Goal: Task Accomplishment & Management: Use online tool/utility

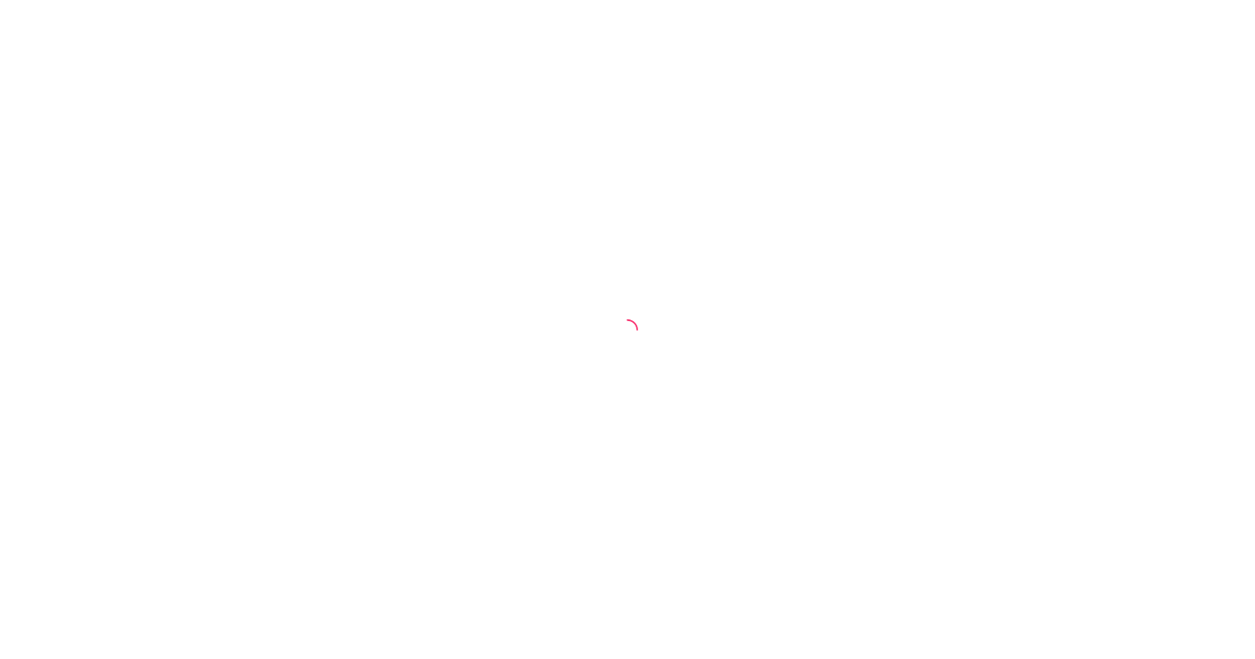
select select "30"
select select "HIGHEST_TOTAL_SPENT_WITH_ORDERS"
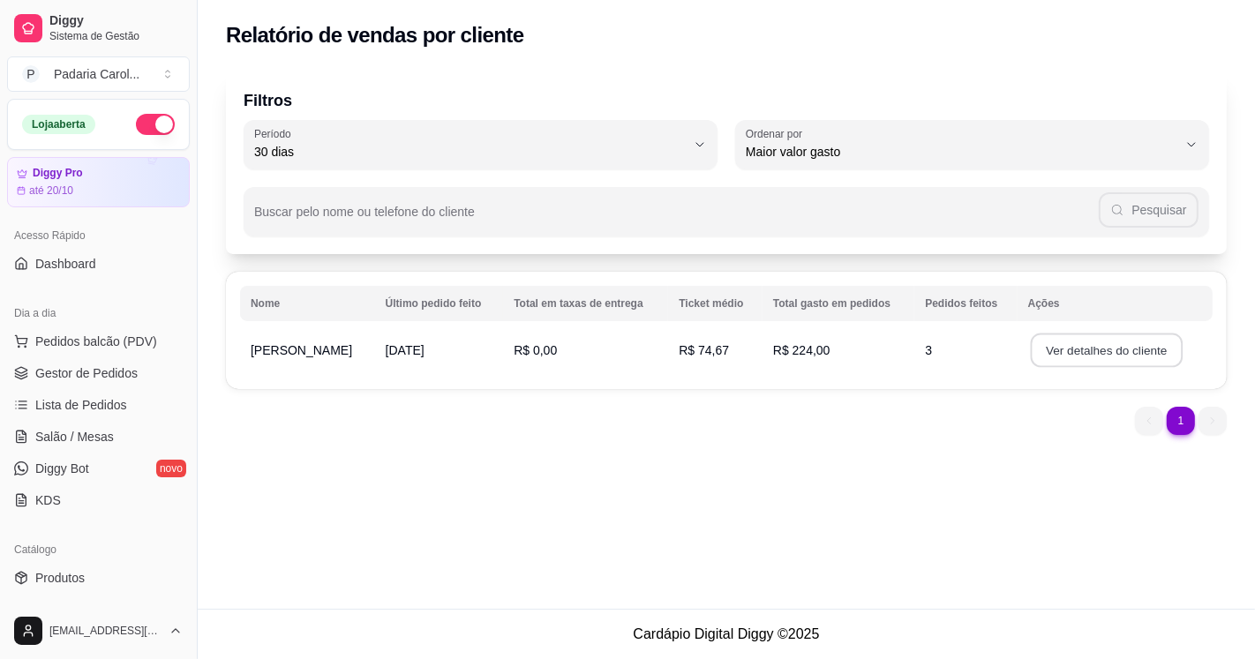
click at [1074, 349] on button "Ver detalhes do cliente" at bounding box center [1106, 351] width 152 height 34
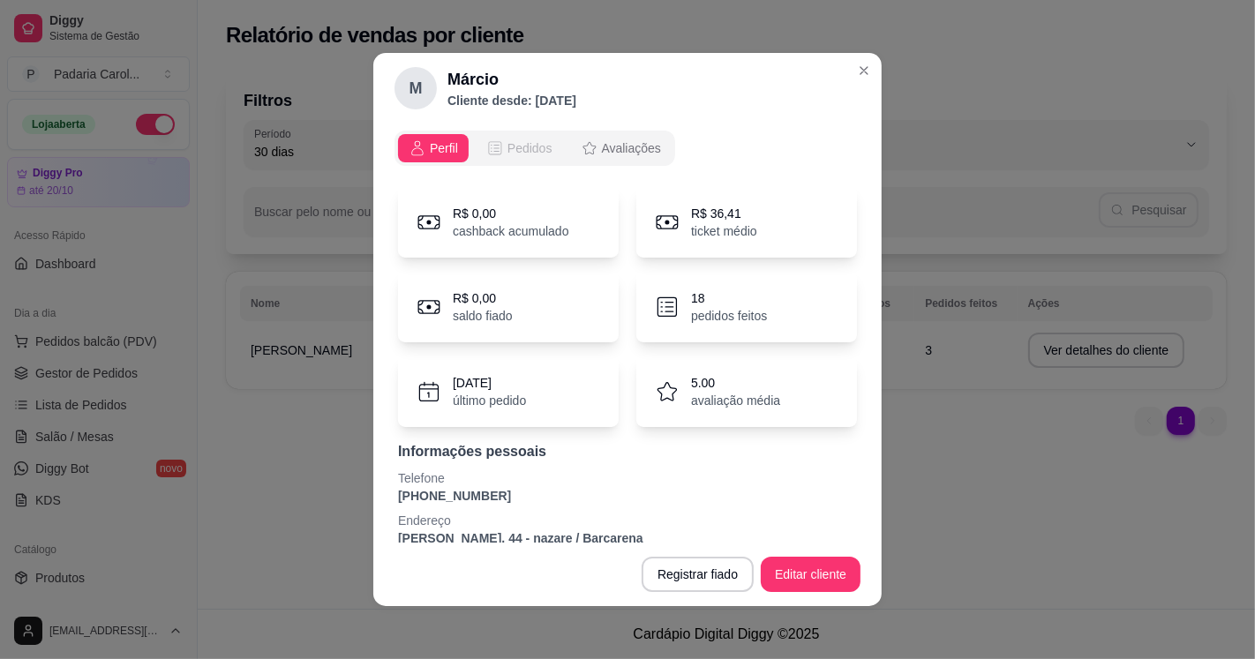
click at [527, 145] on span "Pedidos" at bounding box center [530, 148] width 45 height 18
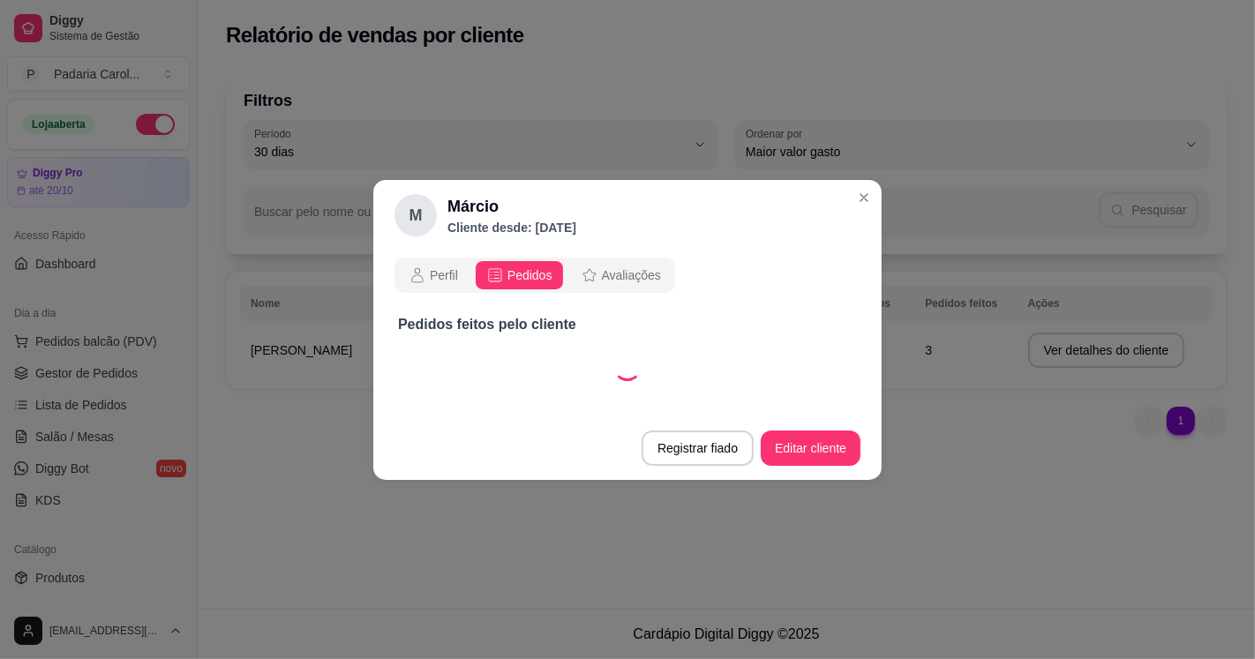
select select "30"
select select "ALL"
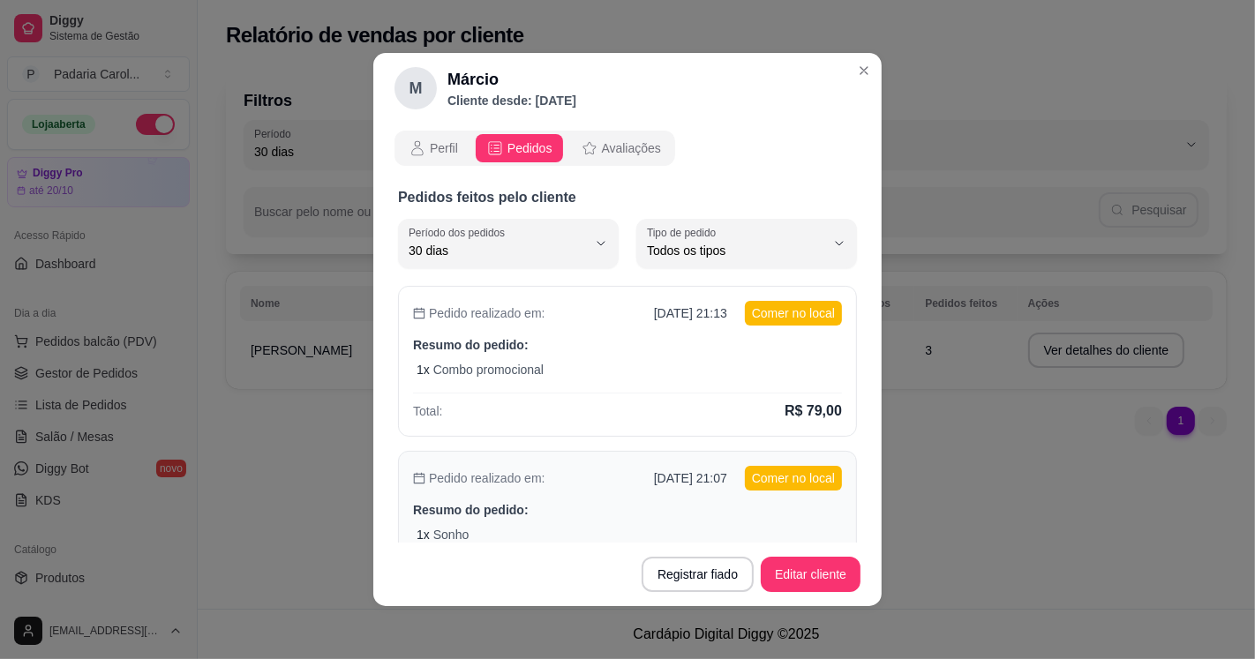
scroll to position [284, 0]
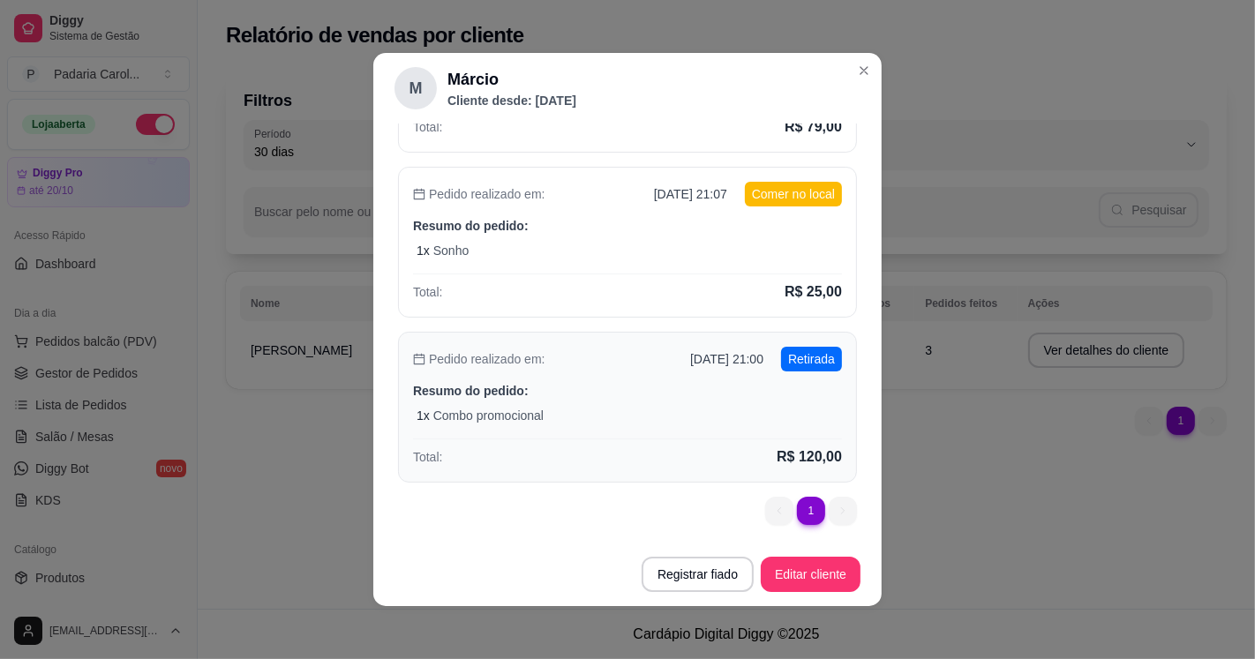
click at [475, 369] on div "Pedido realizado em: [DATE] 21:00 Retirada" at bounding box center [627, 359] width 429 height 25
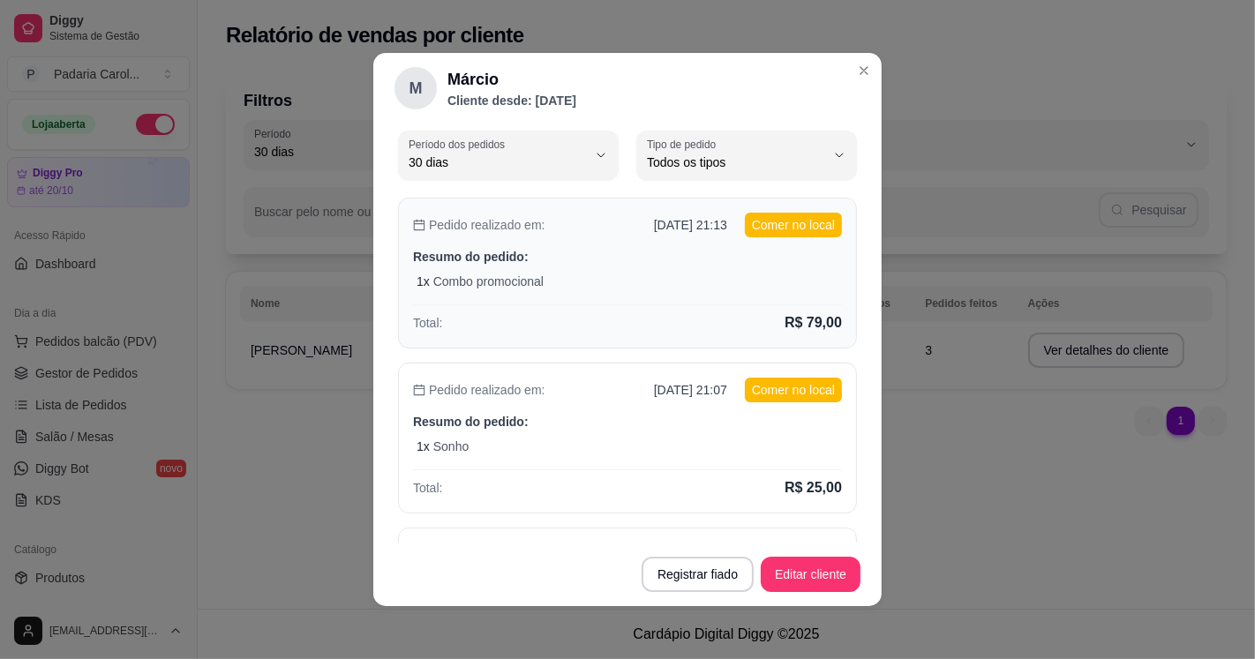
scroll to position [0, 0]
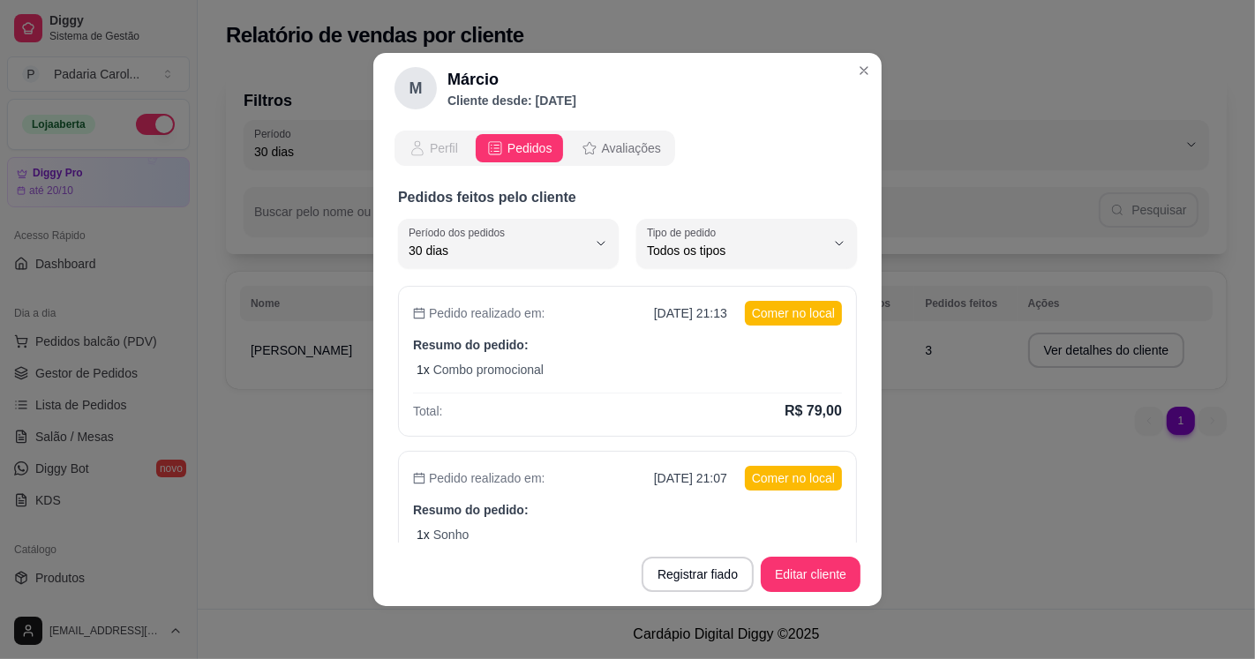
click at [438, 144] on span "Perfil" at bounding box center [444, 148] width 28 height 18
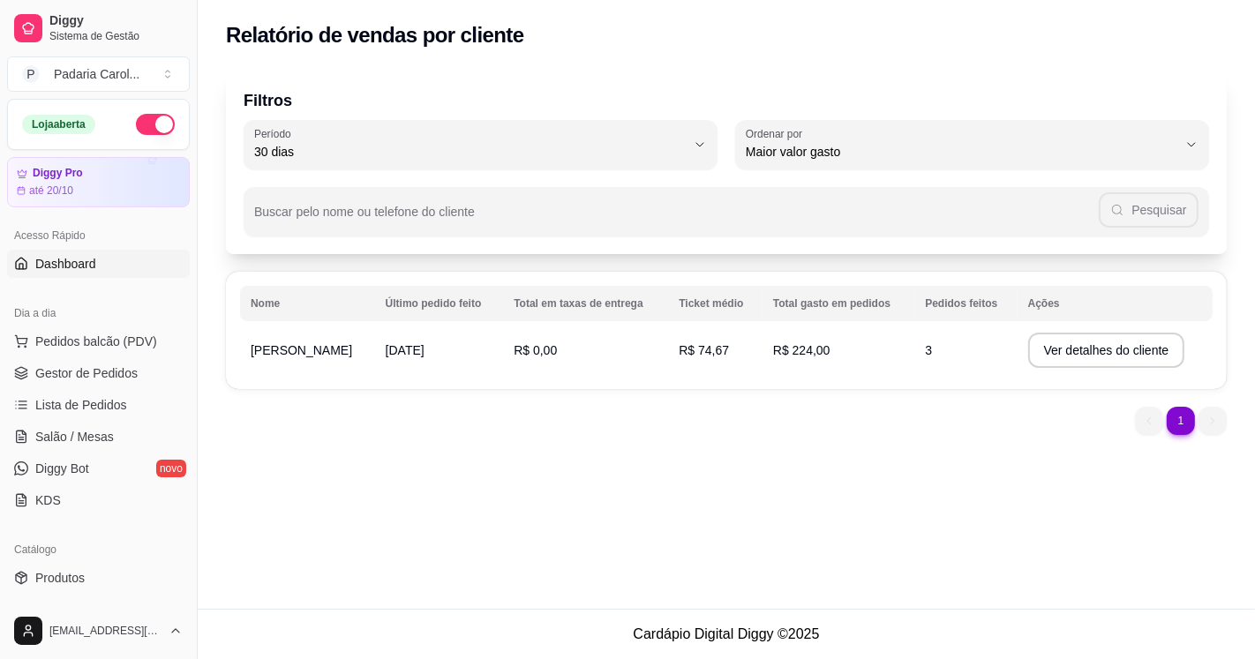
click at [71, 252] on link "Dashboard" at bounding box center [98, 264] width 183 height 28
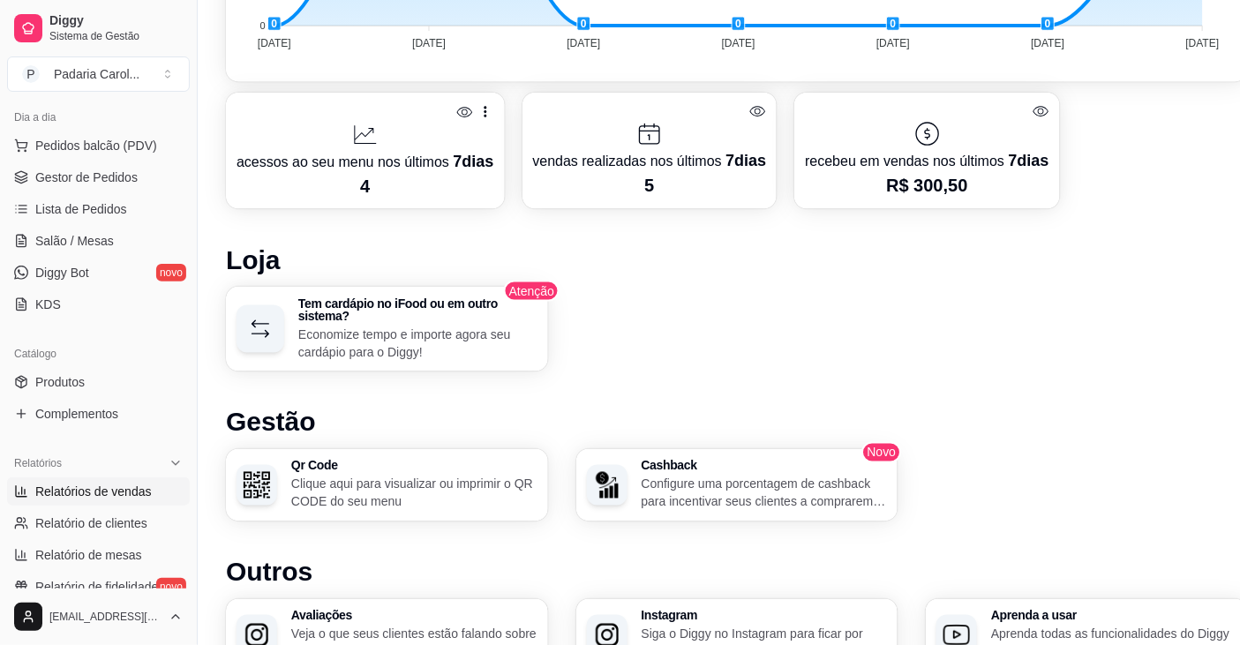
scroll to position [294, 0]
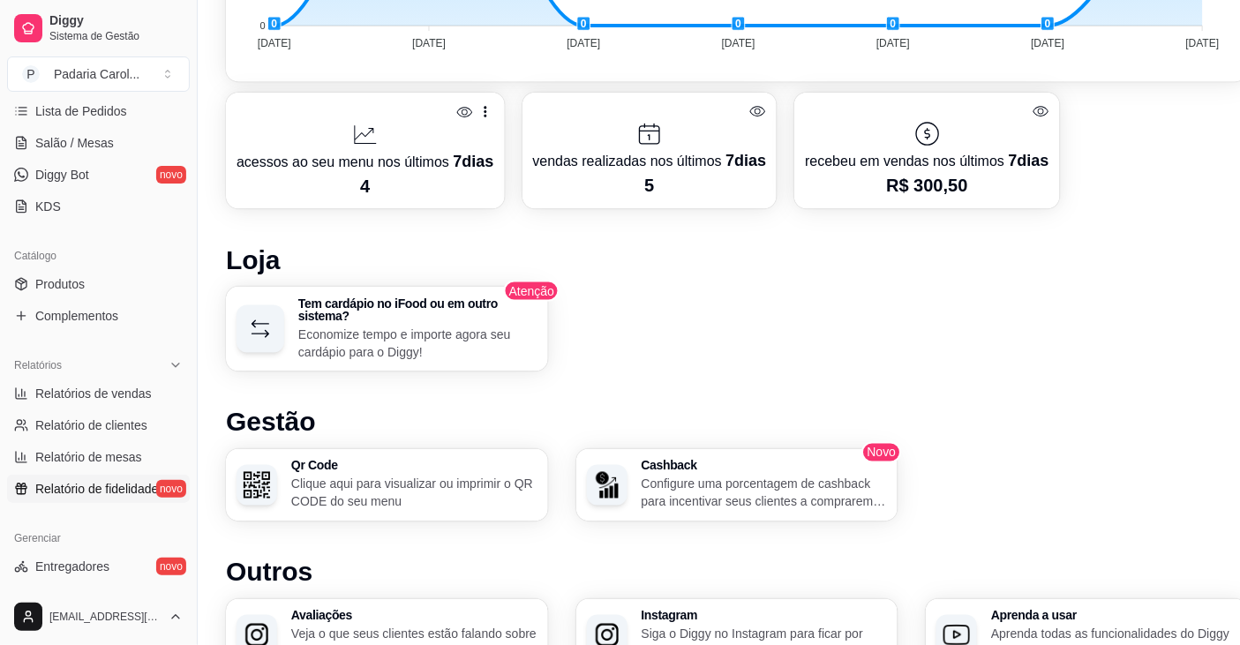
click at [116, 486] on span "Relatório de fidelidade" at bounding box center [96, 489] width 123 height 18
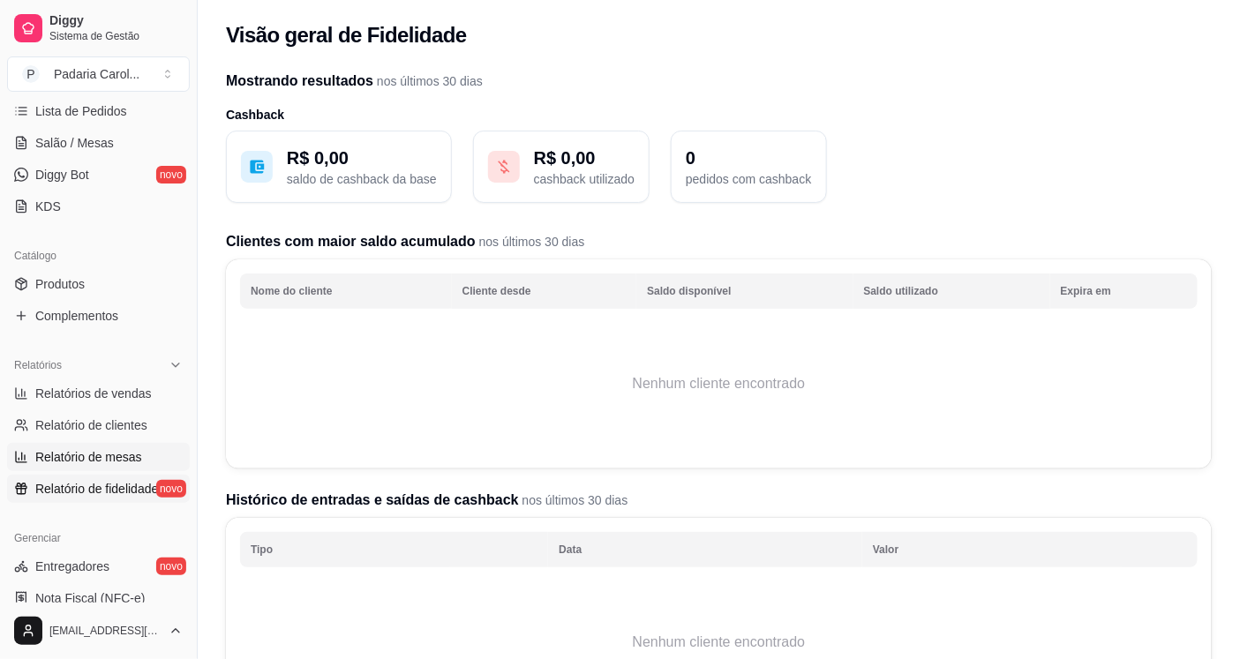
click at [90, 455] on span "Relatório de mesas" at bounding box center [88, 457] width 107 height 18
select select "TOTAL_OF_ORDERS"
select select "7"
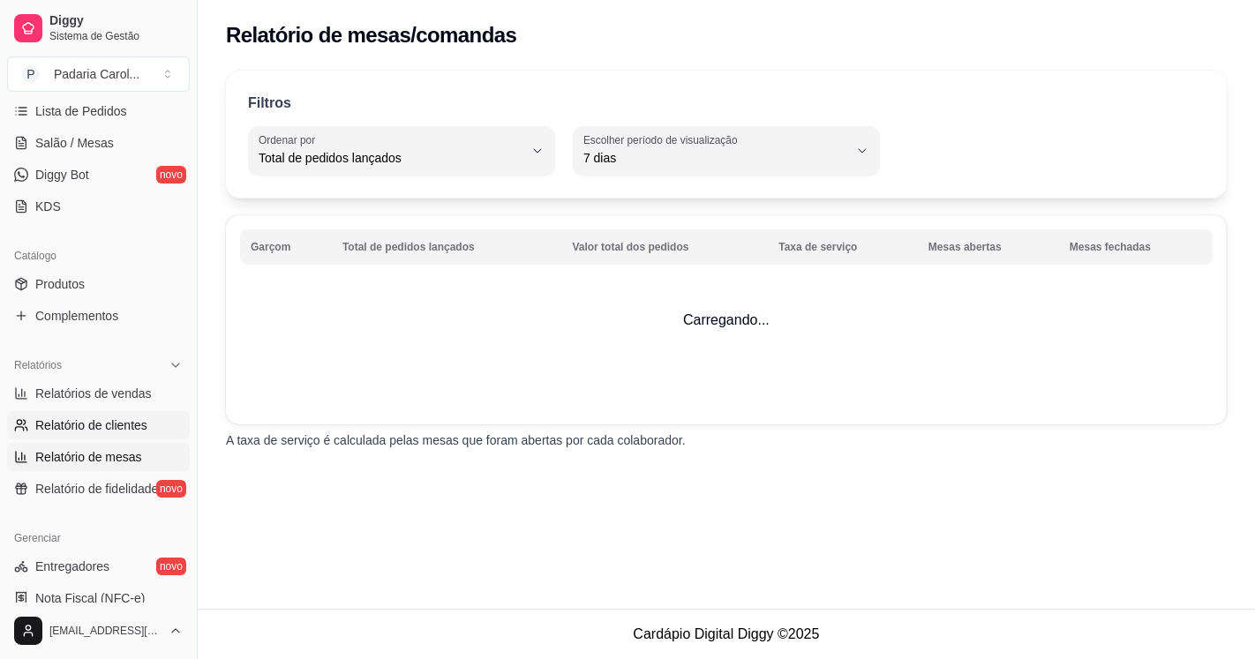
click at [100, 411] on link "Relatório de clientes" at bounding box center [98, 425] width 183 height 28
select select "30"
select select "HIGHEST_TOTAL_SPENT_WITH_ORDERS"
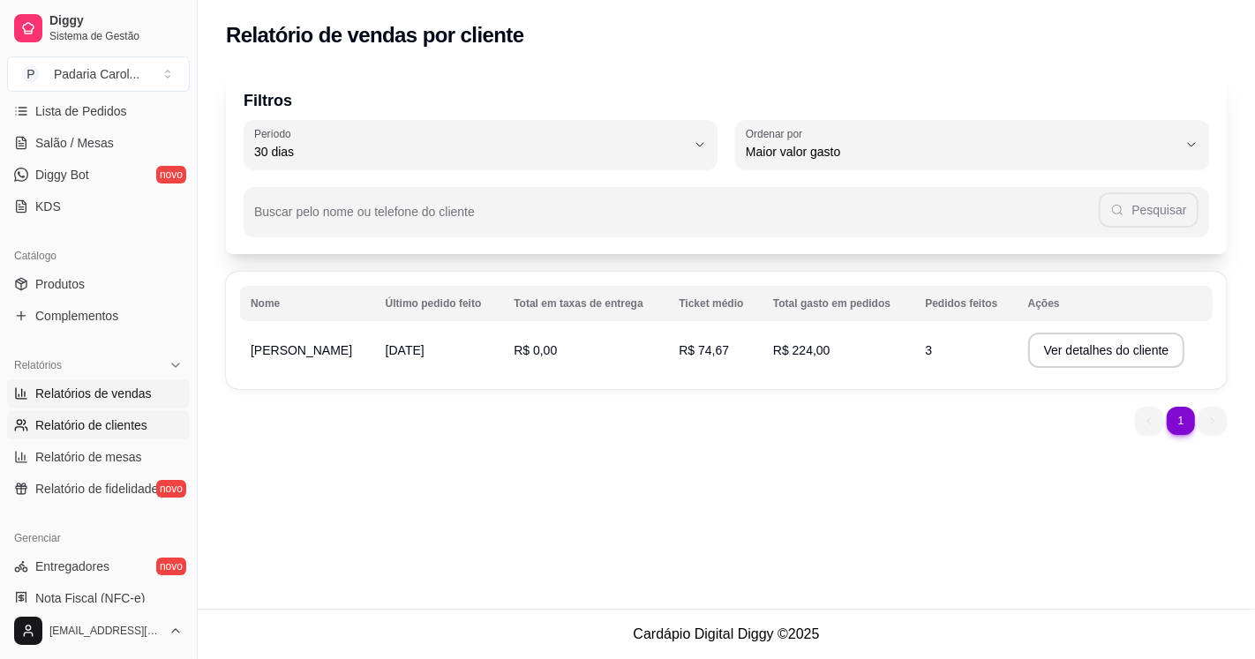
click at [106, 385] on span "Relatórios de vendas" at bounding box center [93, 394] width 117 height 18
select select "ALL"
select select "0"
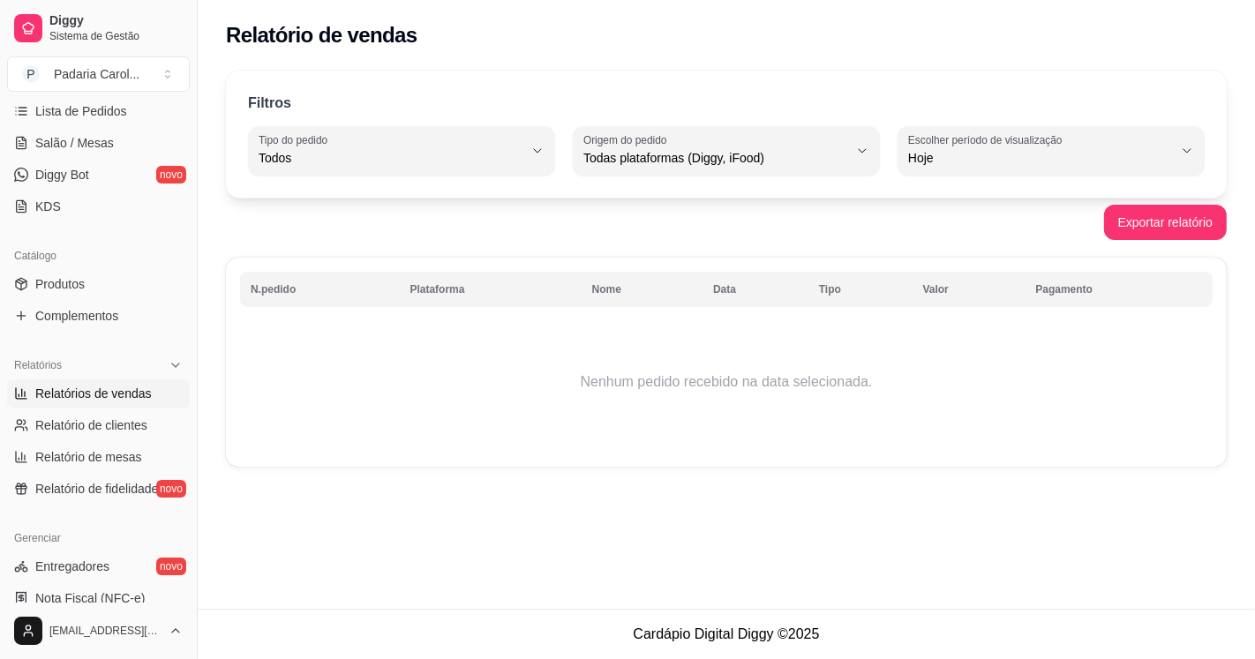
click at [106, 390] on span "Relatórios de vendas" at bounding box center [93, 394] width 117 height 18
click at [530, 138] on button "Tipo do pedido Todos" at bounding box center [401, 150] width 307 height 49
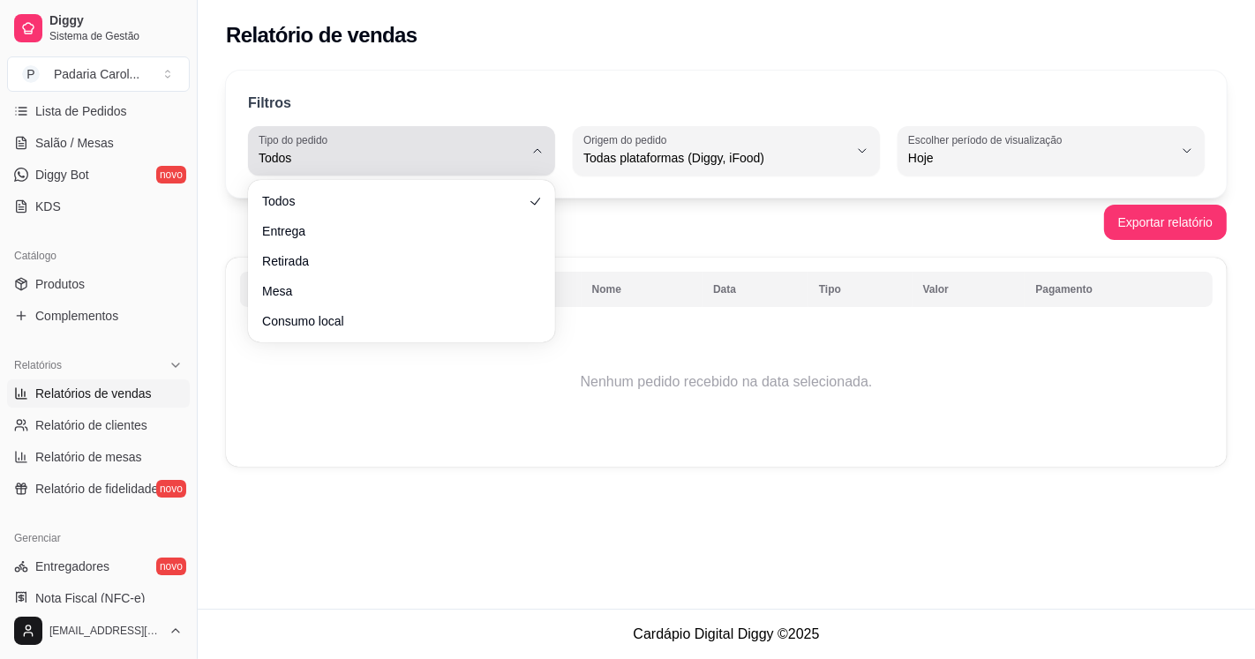
click at [530, 138] on button "Tipo do pedido Todos" at bounding box center [401, 150] width 307 height 49
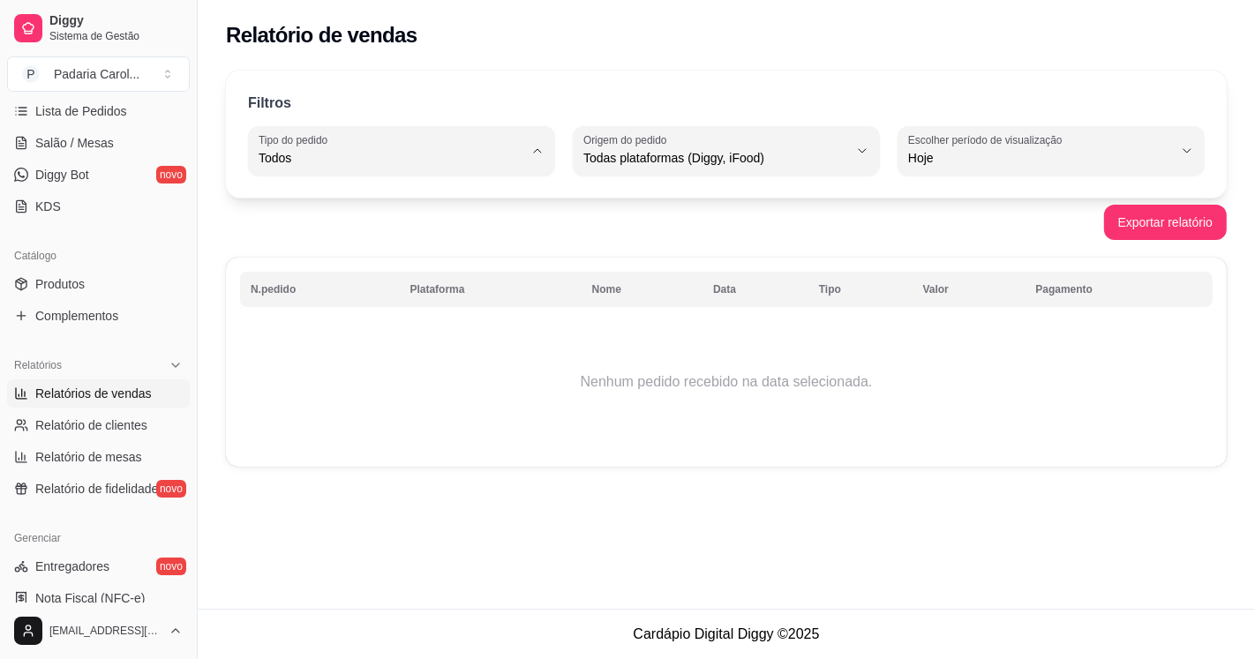
click at [570, 56] on div "Relatório de vendas" at bounding box center [727, 30] width 1058 height 60
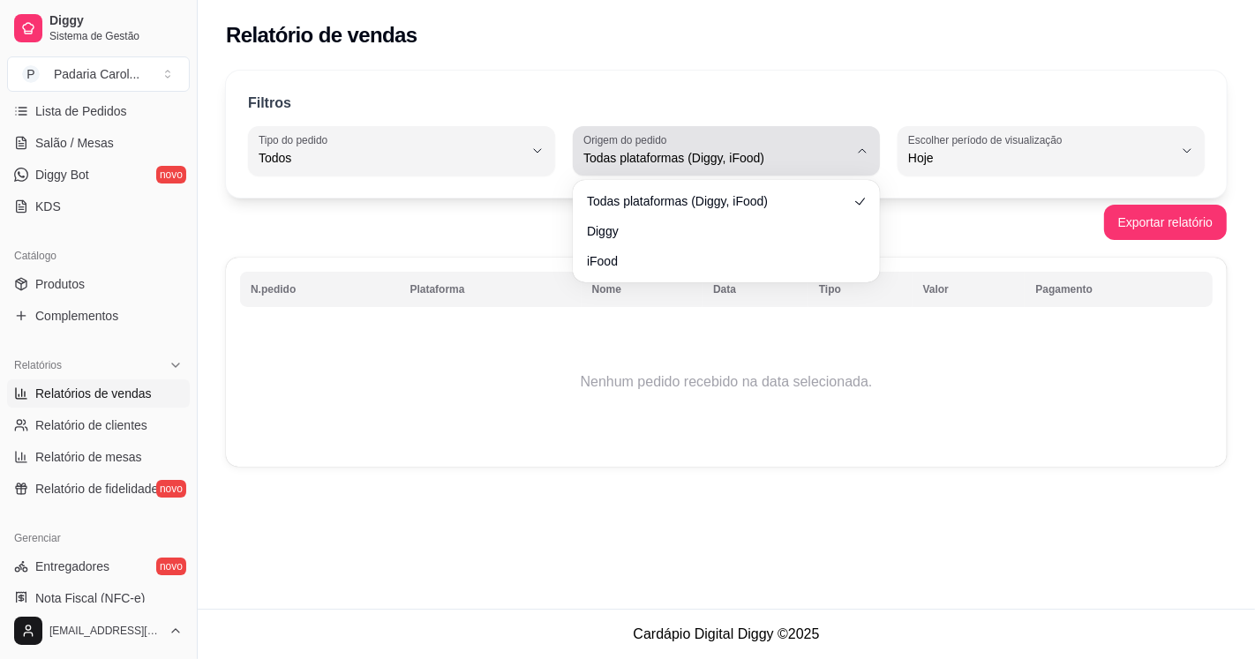
click at [862, 154] on icon "button" at bounding box center [862, 151] width 14 height 14
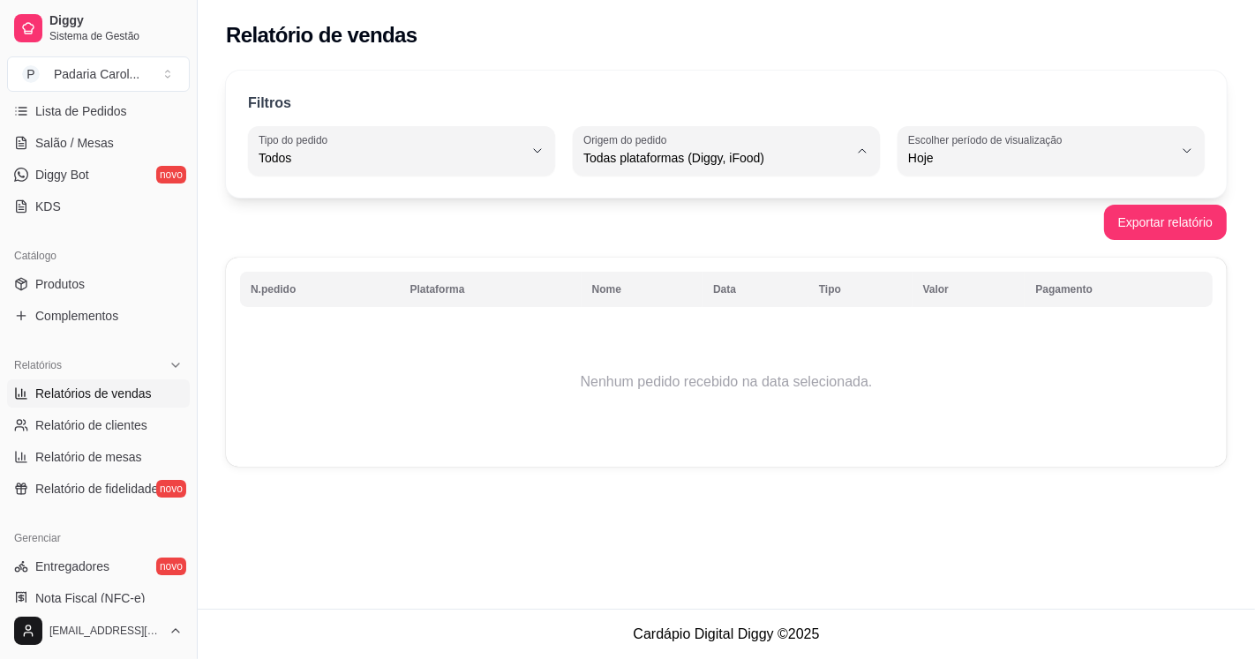
click at [902, 85] on div "Filtros ALL Tipo do pedido Todos Entrega Retirada Mesa Consumo local Tipo do pe…" at bounding box center [726, 134] width 1001 height 127
click at [1180, 150] on icon "button" at bounding box center [1187, 151] width 14 height 14
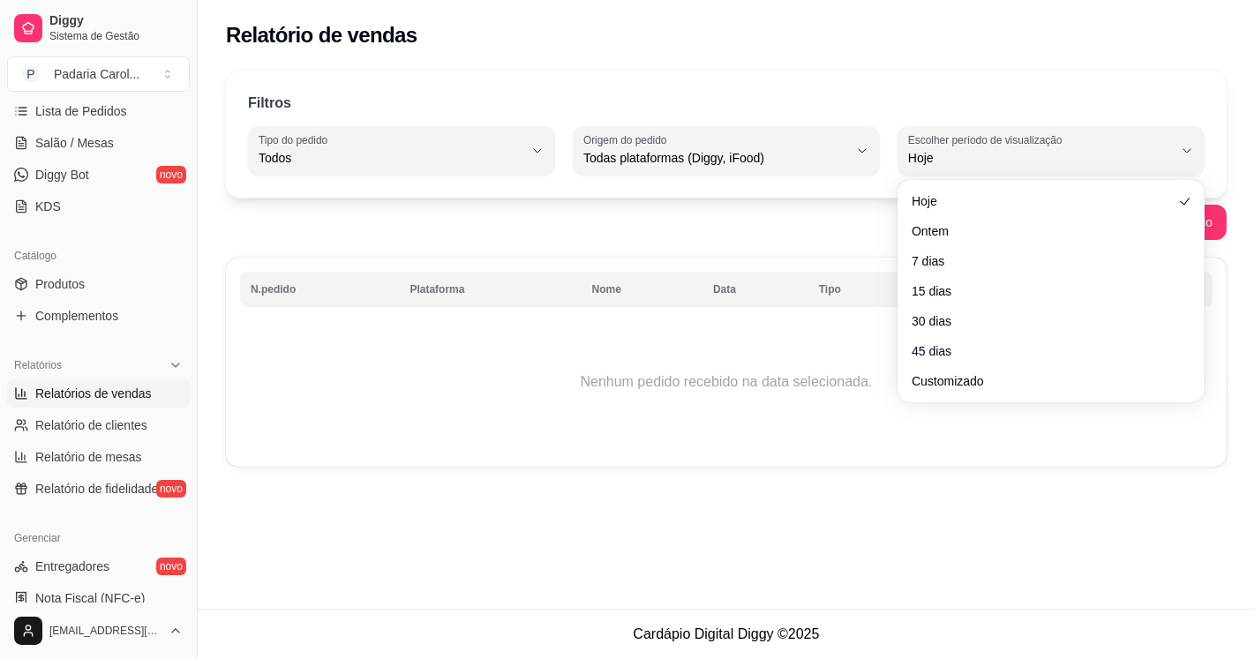
click at [1093, 39] on div "Relatório de vendas" at bounding box center [726, 35] width 1001 height 28
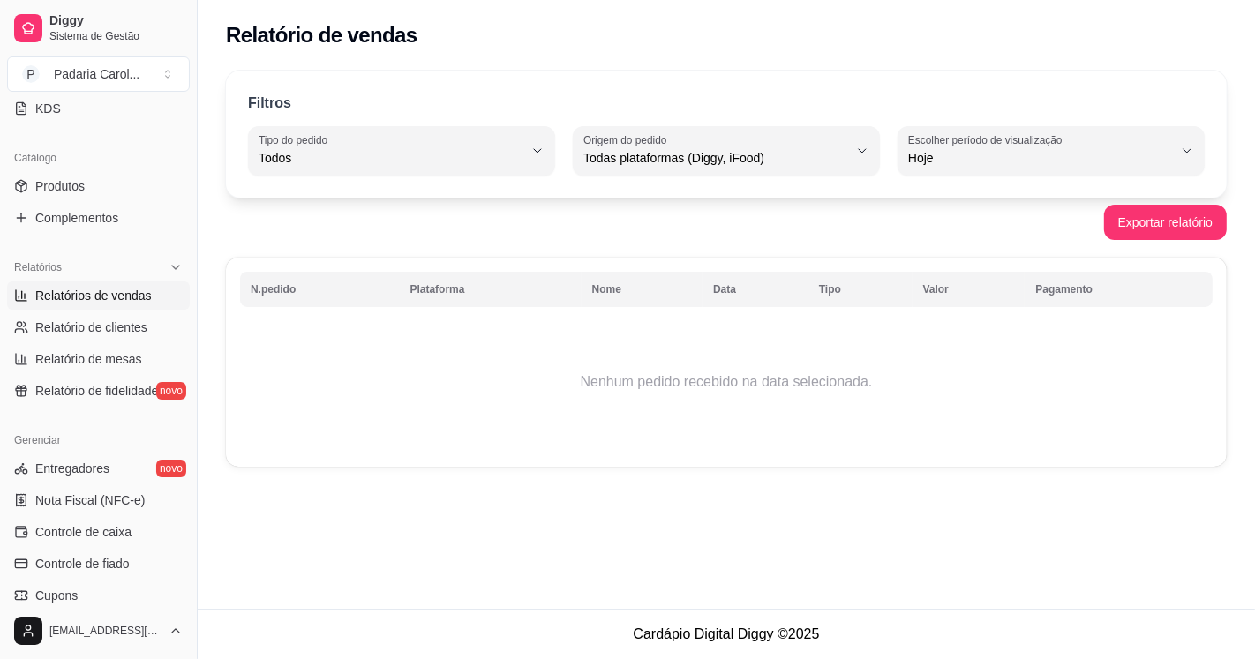
scroll to position [610, 0]
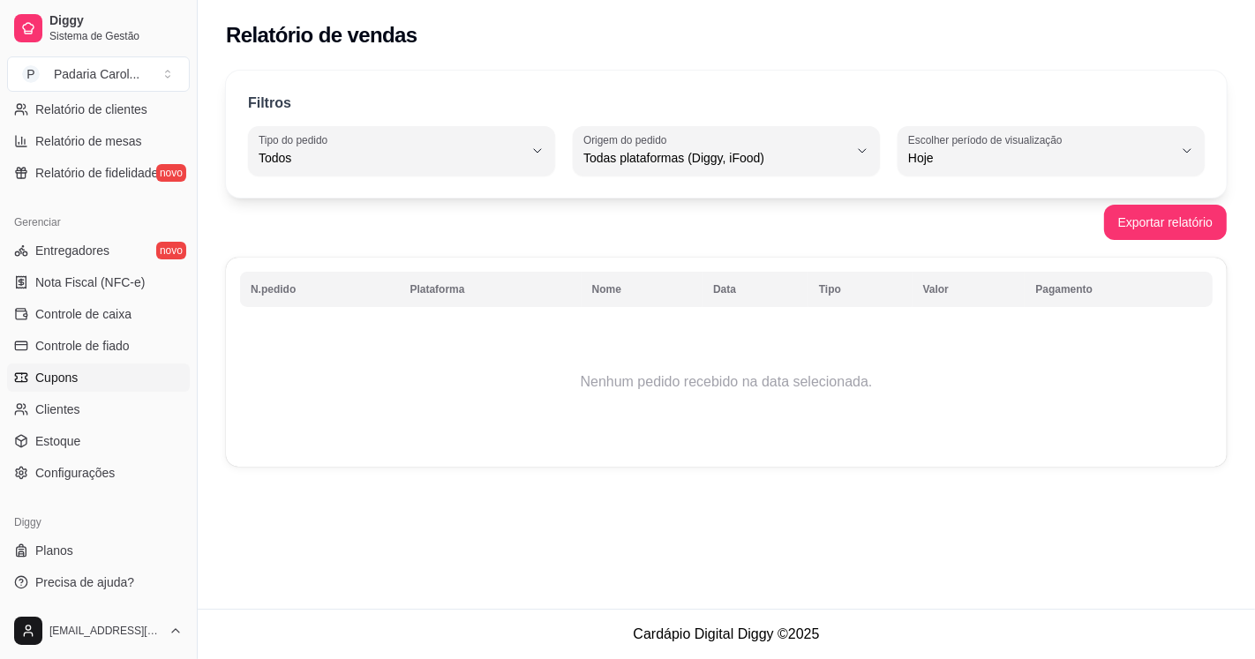
click at [94, 368] on link "Cupons" at bounding box center [98, 378] width 183 height 28
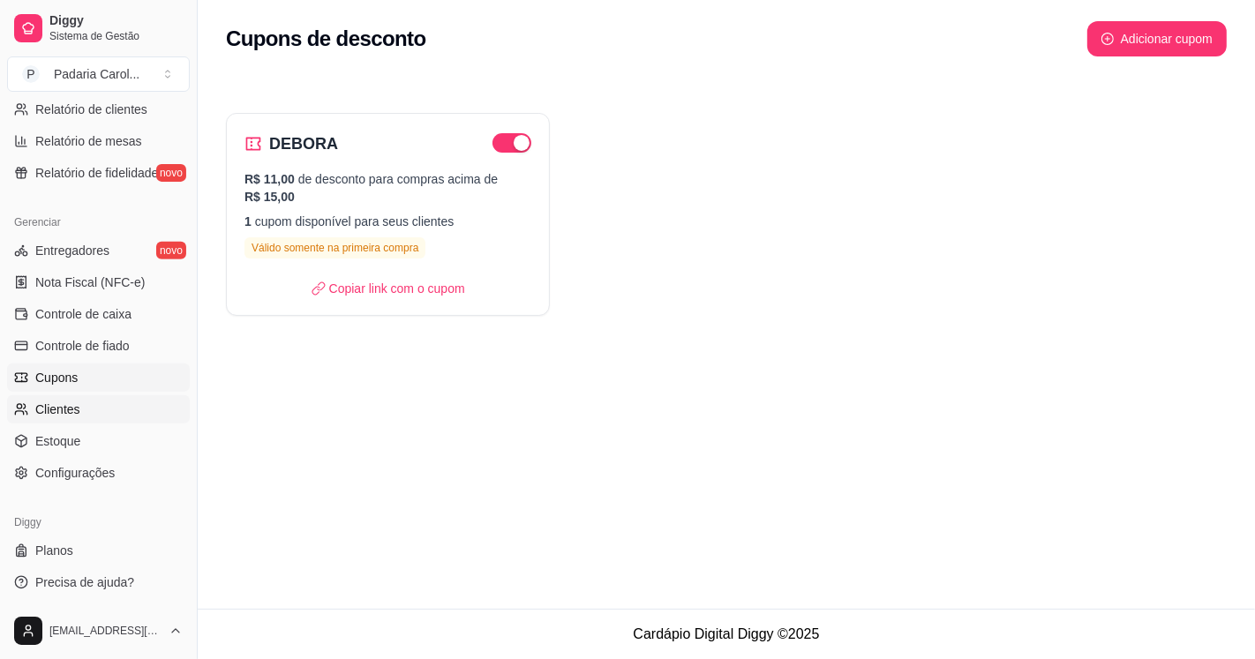
click at [84, 406] on link "Clientes" at bounding box center [98, 409] width 183 height 28
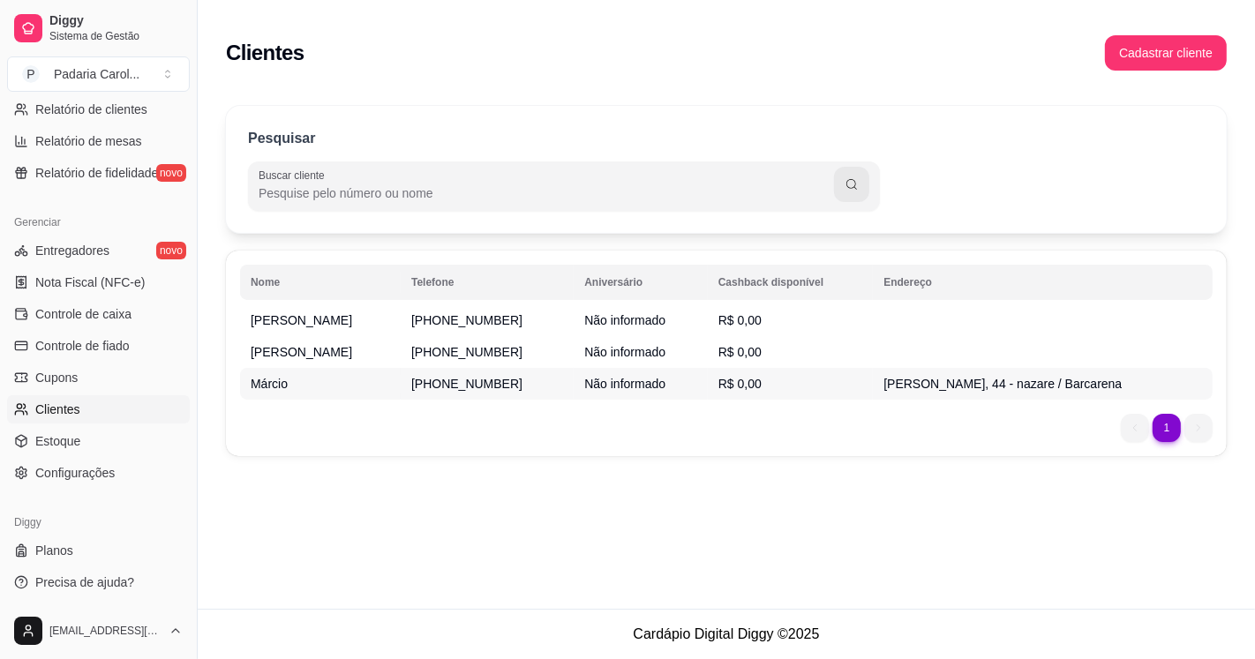
click at [708, 385] on td "R$ 0,00" at bounding box center [791, 384] width 166 height 32
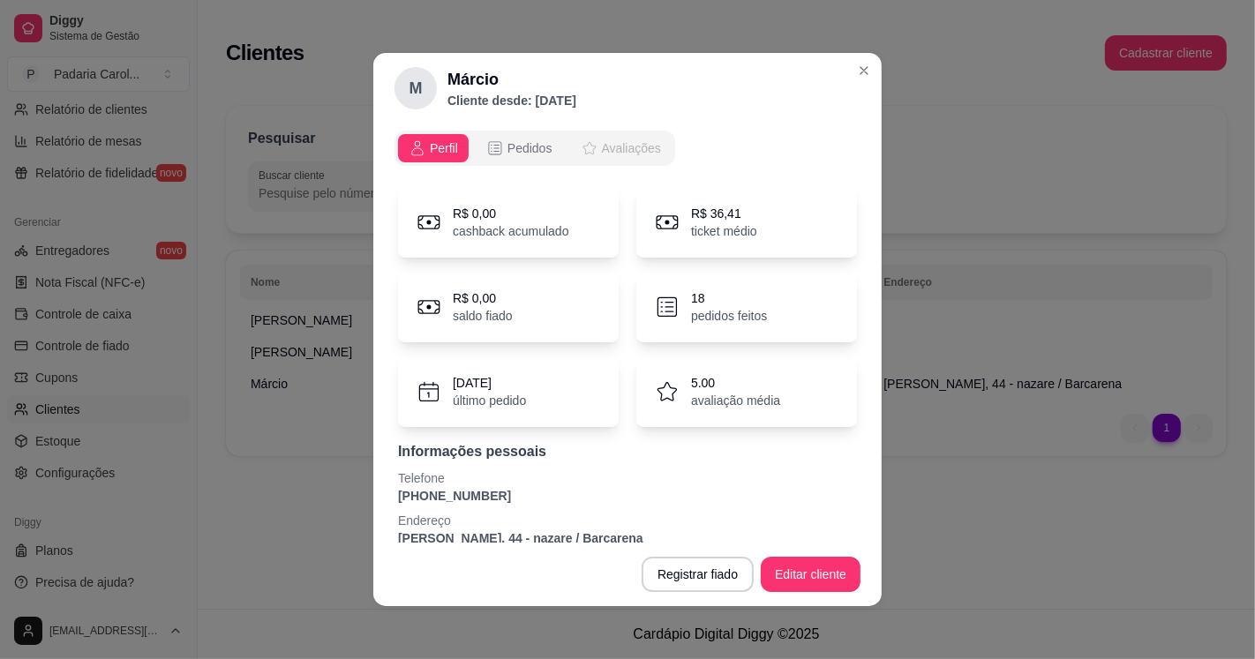
click at [618, 150] on span "Avaliações" at bounding box center [631, 148] width 59 height 18
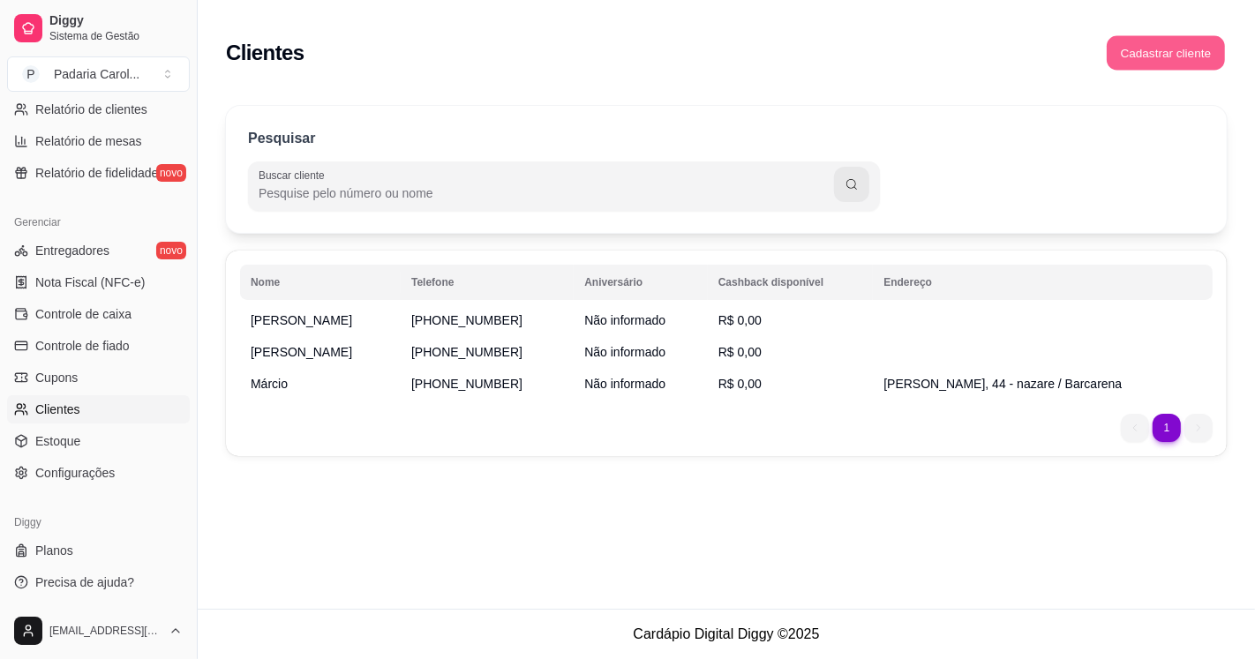
click at [1189, 51] on button "Cadastrar cliente" at bounding box center [1166, 53] width 118 height 34
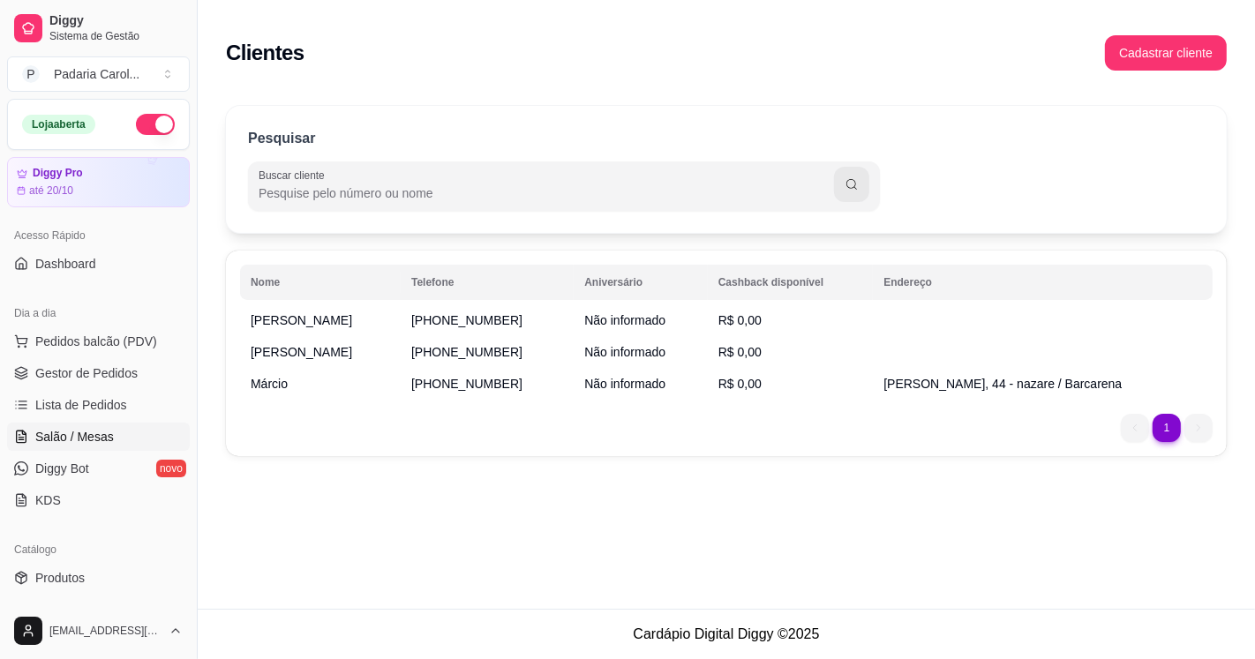
click at [72, 439] on span "Salão / Mesas" at bounding box center [74, 437] width 79 height 18
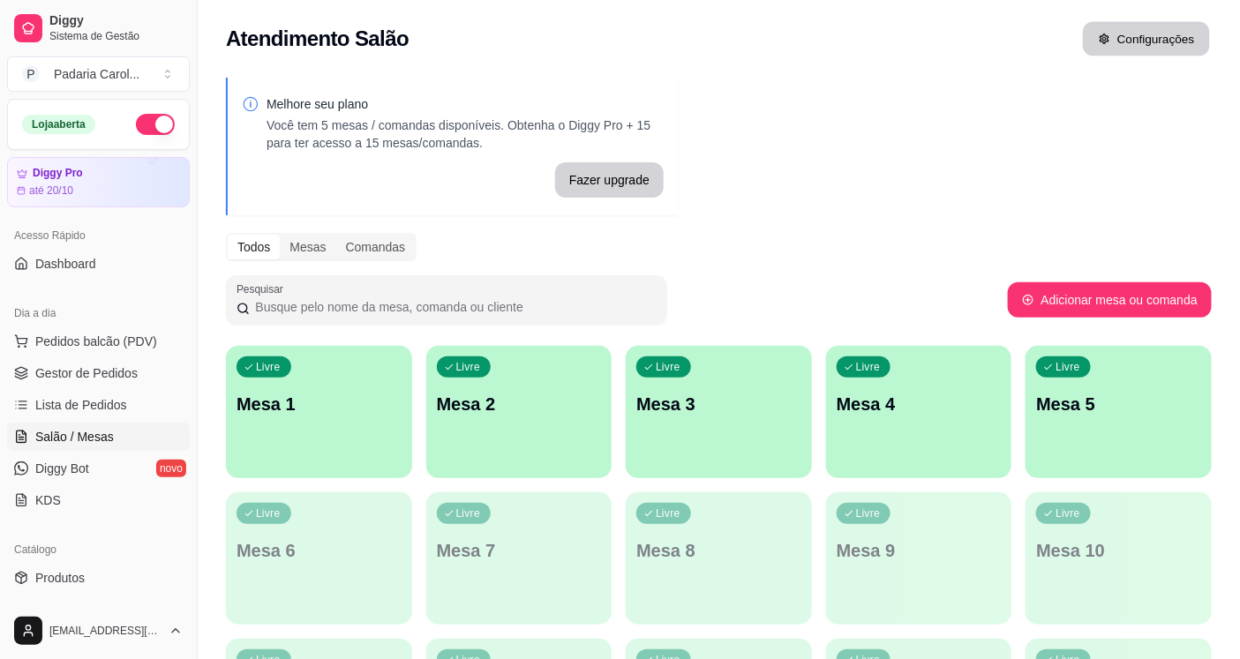
click at [1152, 33] on button "Configurações" at bounding box center [1146, 39] width 127 height 34
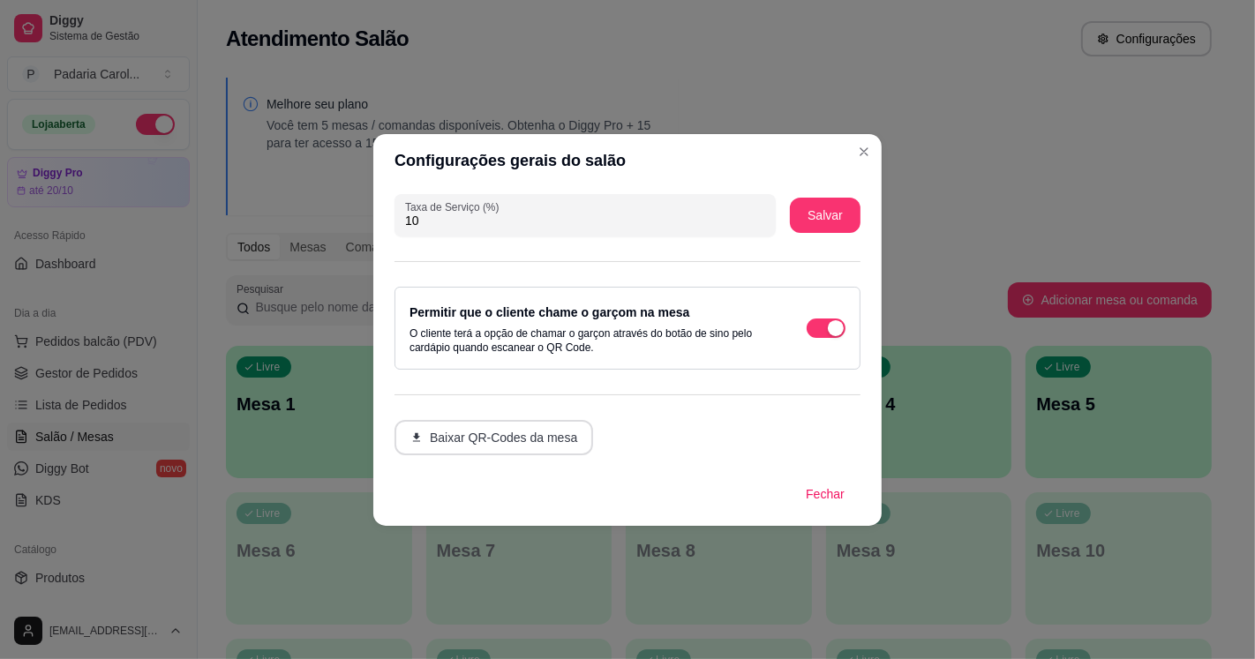
click at [531, 441] on button "Baixar QR-Codes da mesa" at bounding box center [494, 437] width 199 height 35
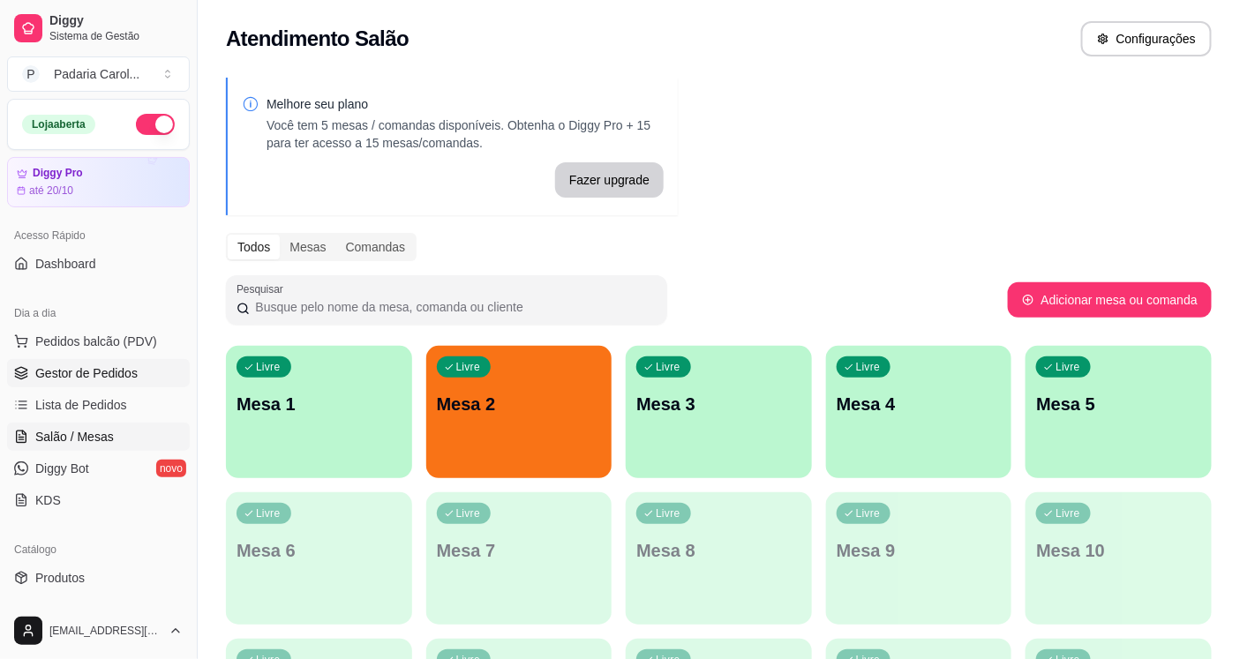
click at [72, 374] on span "Gestor de Pedidos" at bounding box center [86, 374] width 102 height 18
